Goal: Information Seeking & Learning: Learn about a topic

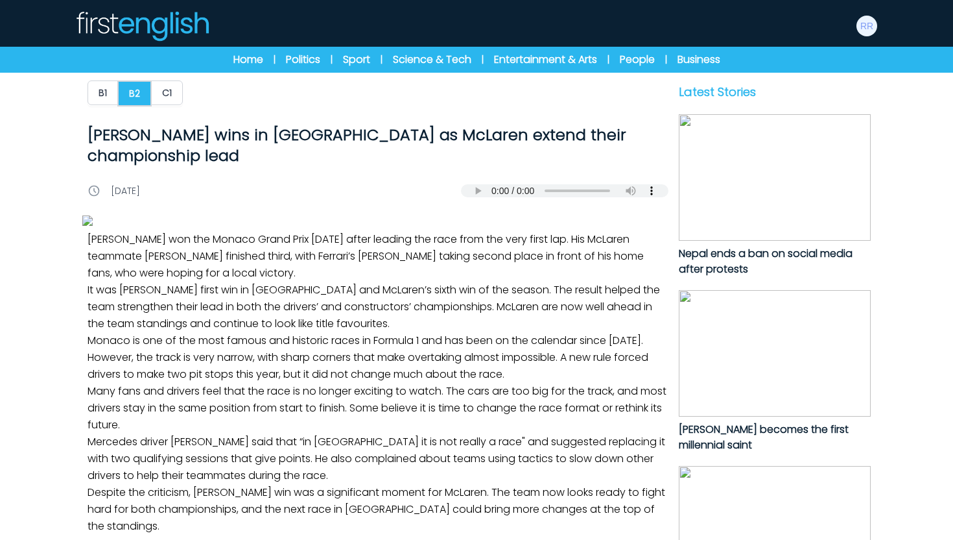
scroll to position [34, 0]
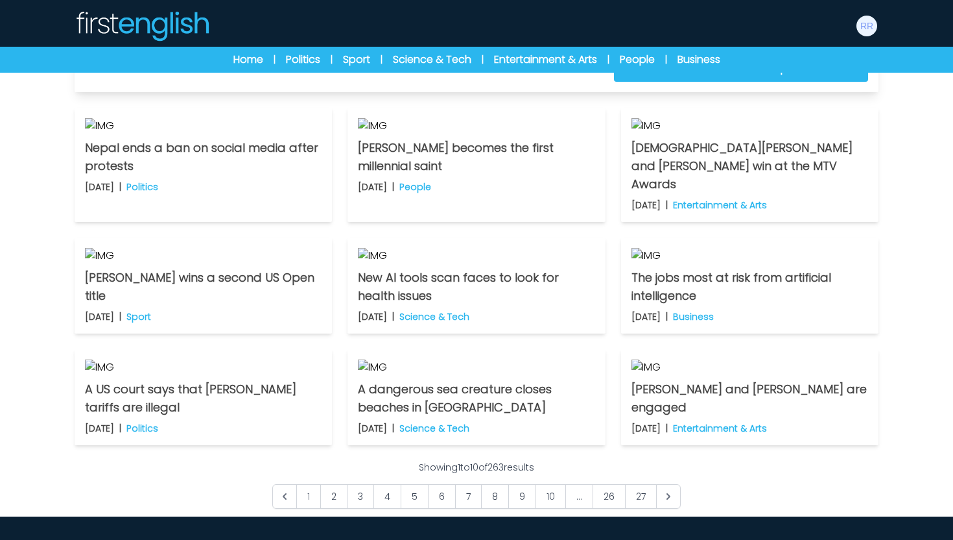
scroll to position [387, 0]
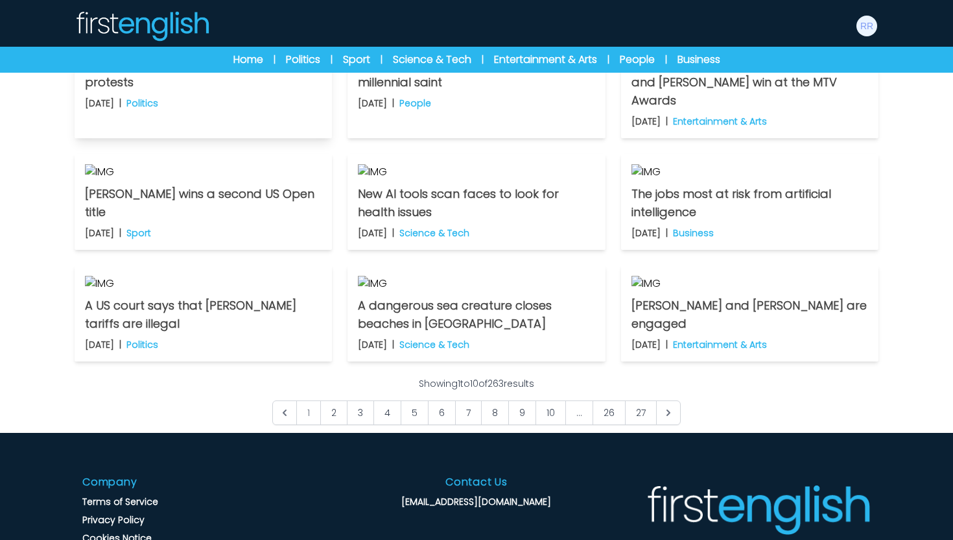
click at [305, 91] on p "Nepal ends a ban on social media after protests" at bounding box center [203, 73] width 237 height 36
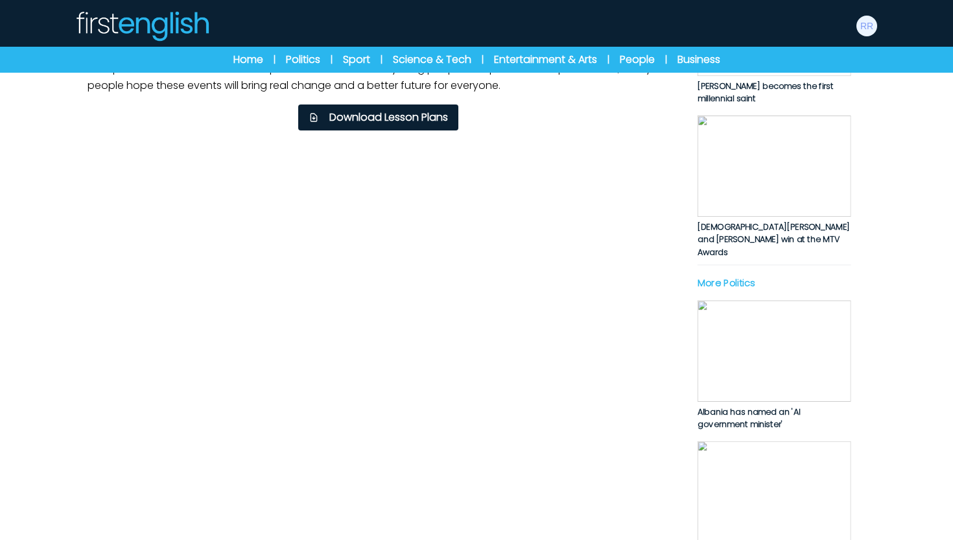
scroll to position [604, 0]
